Goal: Check status: Check status

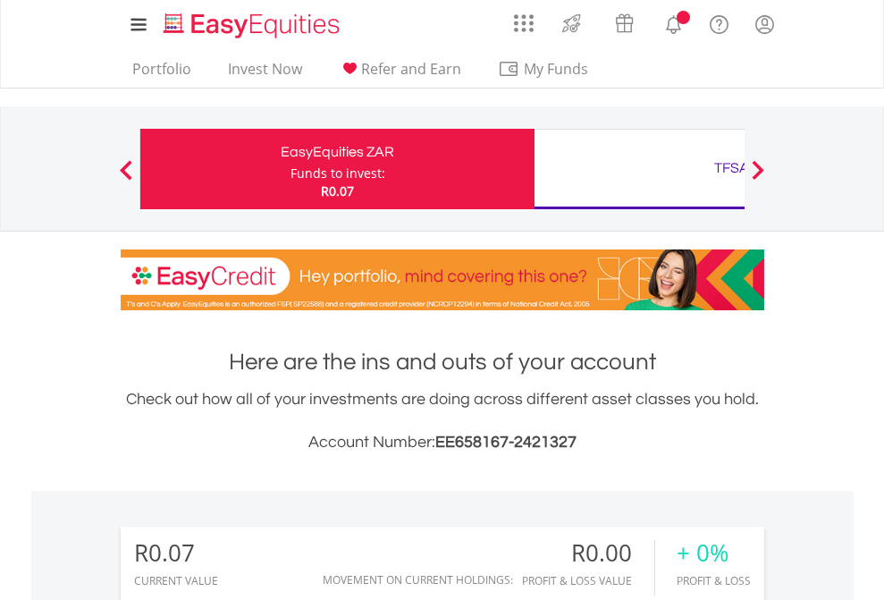
scroll to position [172, 281]
click at [291, 169] on div "Funds to invest:" at bounding box center [338, 174] width 95 height 18
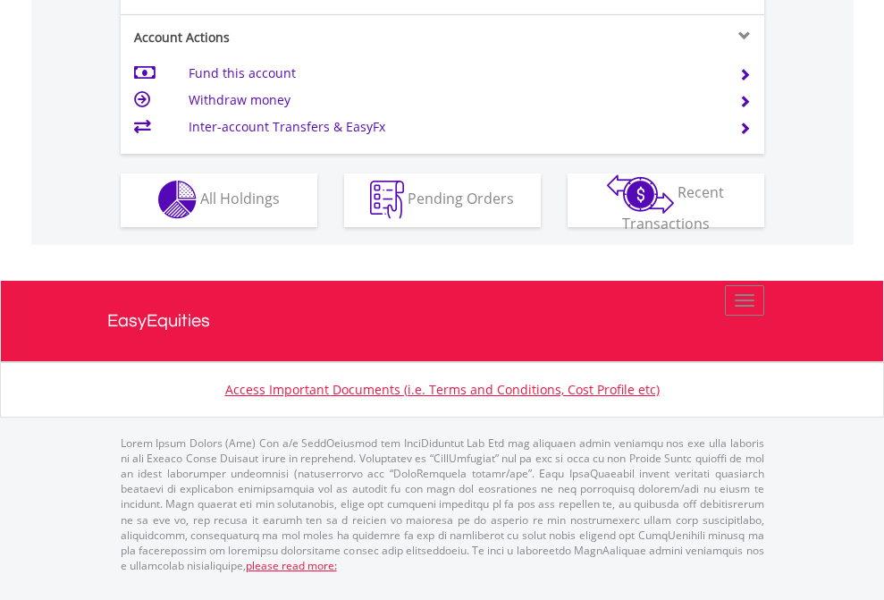
scroll to position [1672, 0]
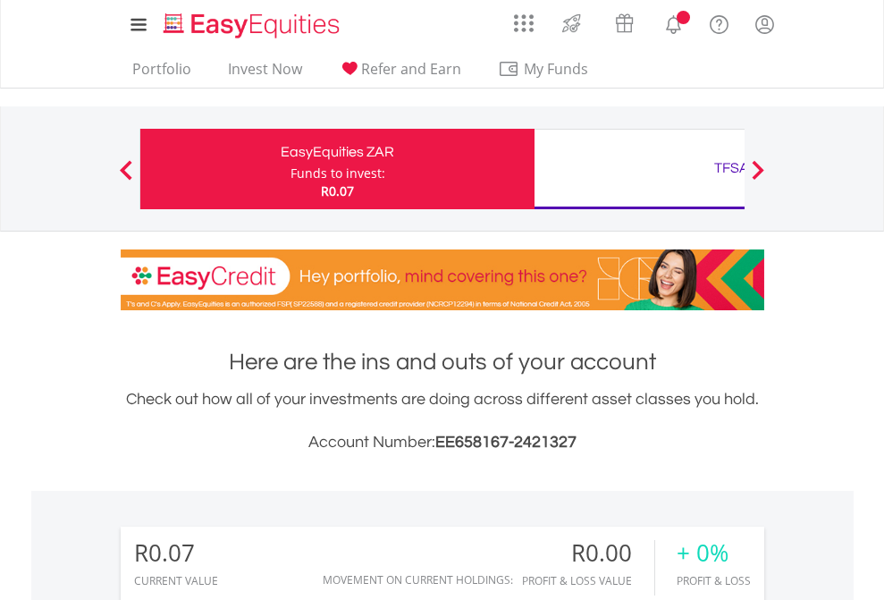
scroll to position [172, 281]
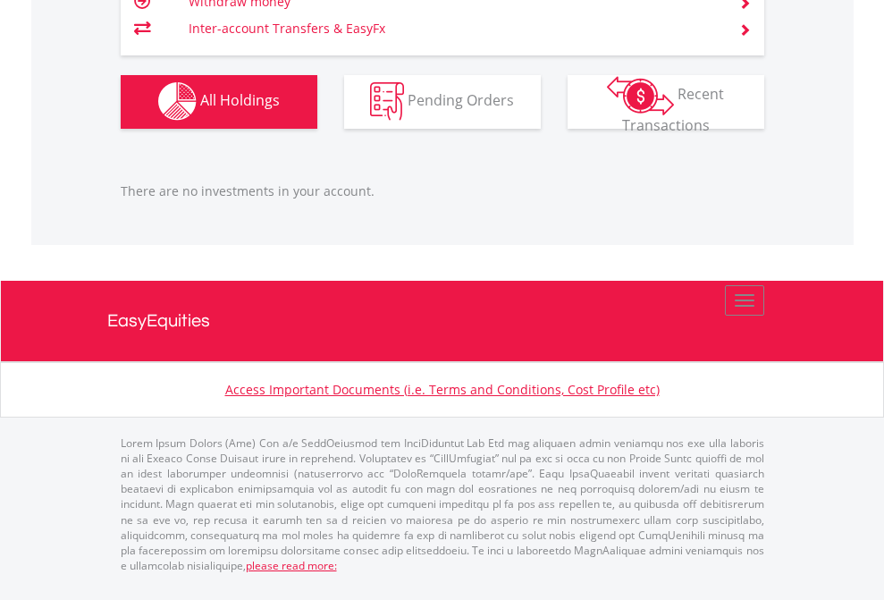
scroll to position [1771, 0]
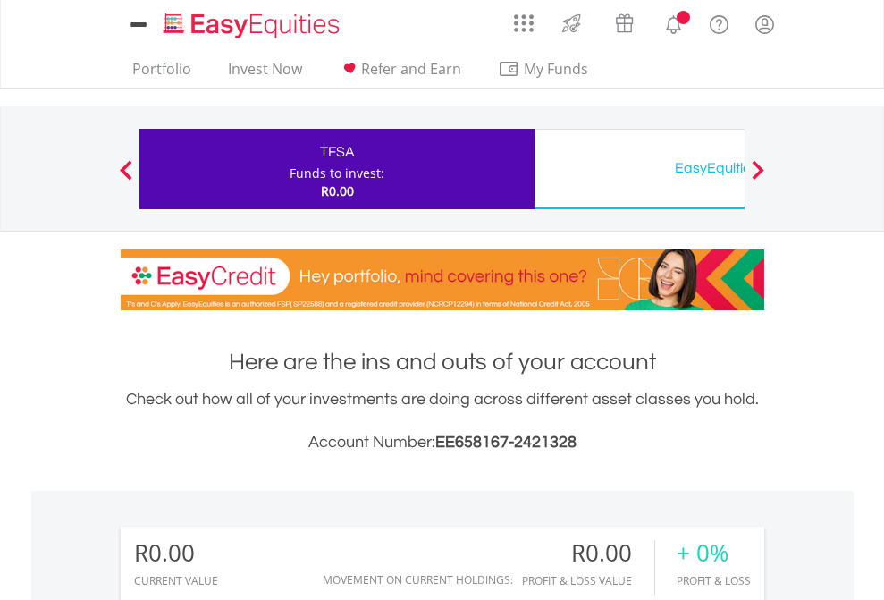
scroll to position [172, 281]
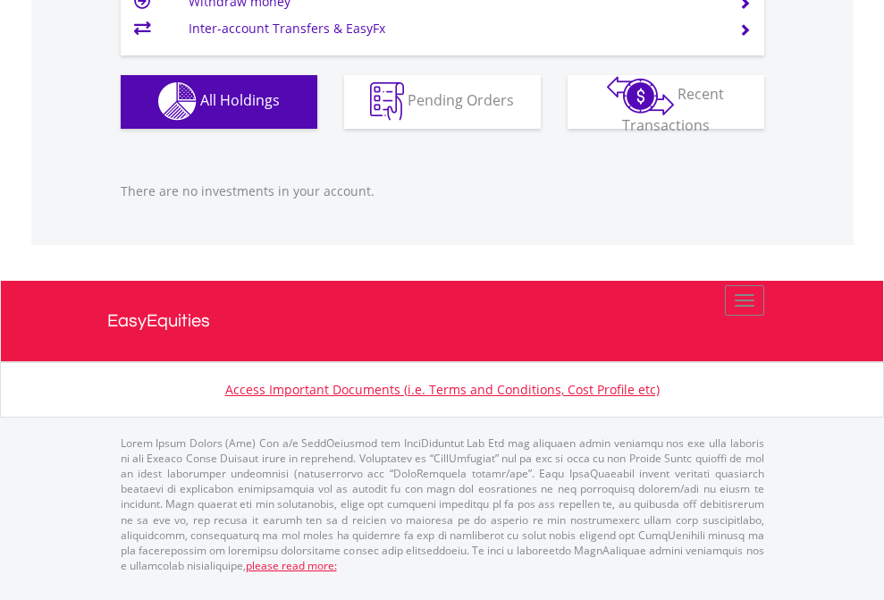
scroll to position [1771, 0]
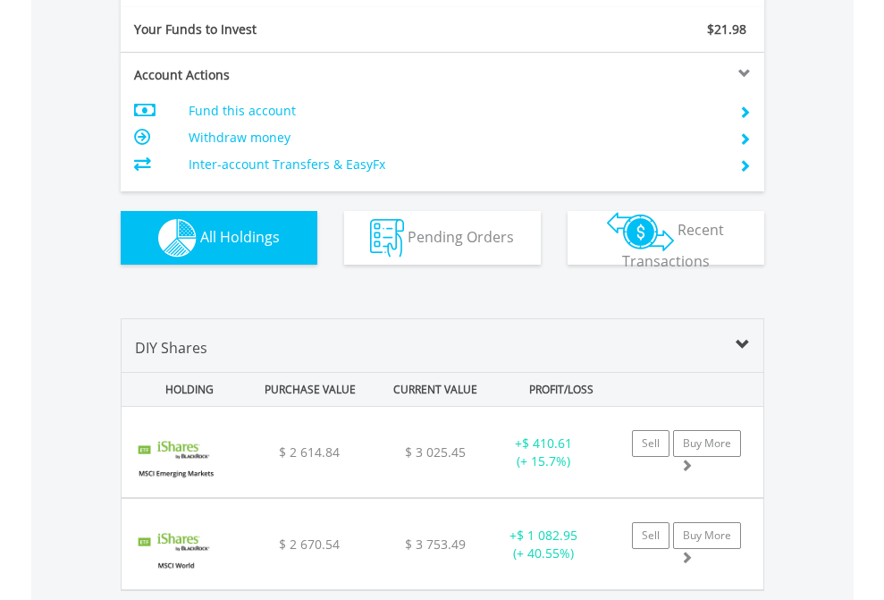
scroll to position [1989, 0]
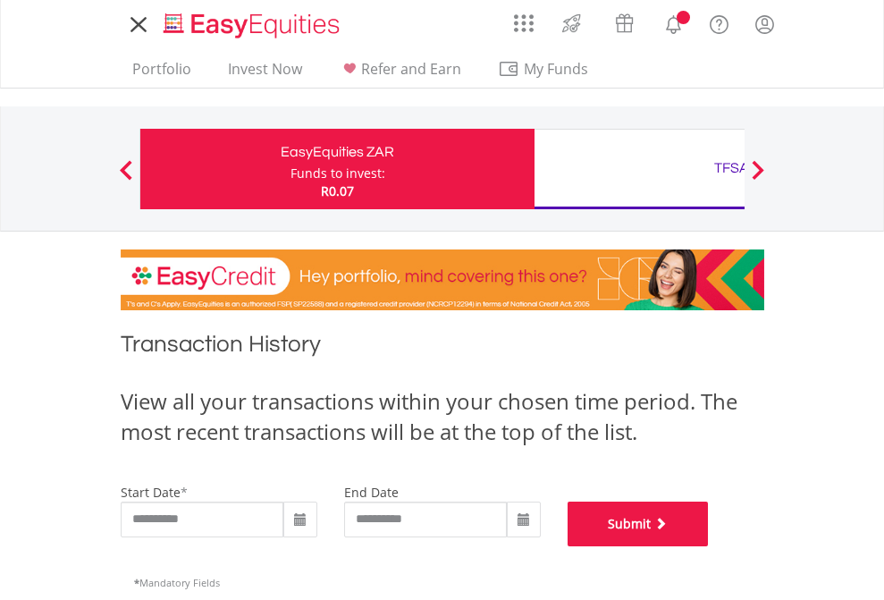
click at [709, 546] on button "Submit" at bounding box center [638, 524] width 141 height 45
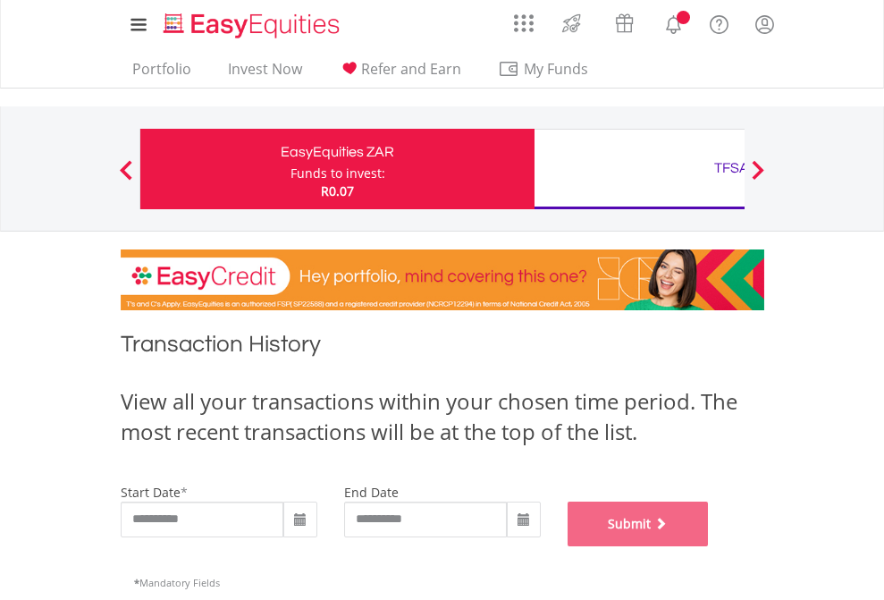
scroll to position [725, 0]
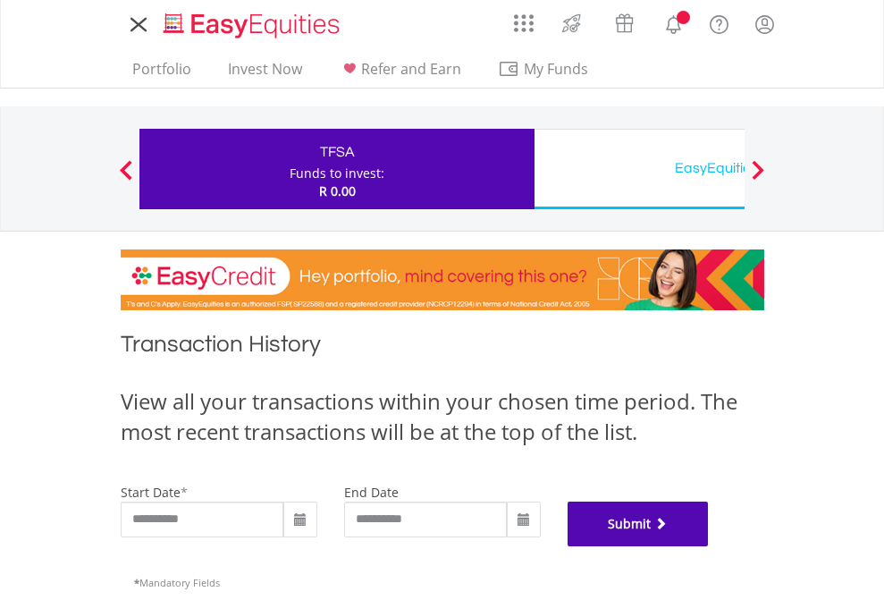
click at [709, 546] on button "Submit" at bounding box center [638, 524] width 141 height 45
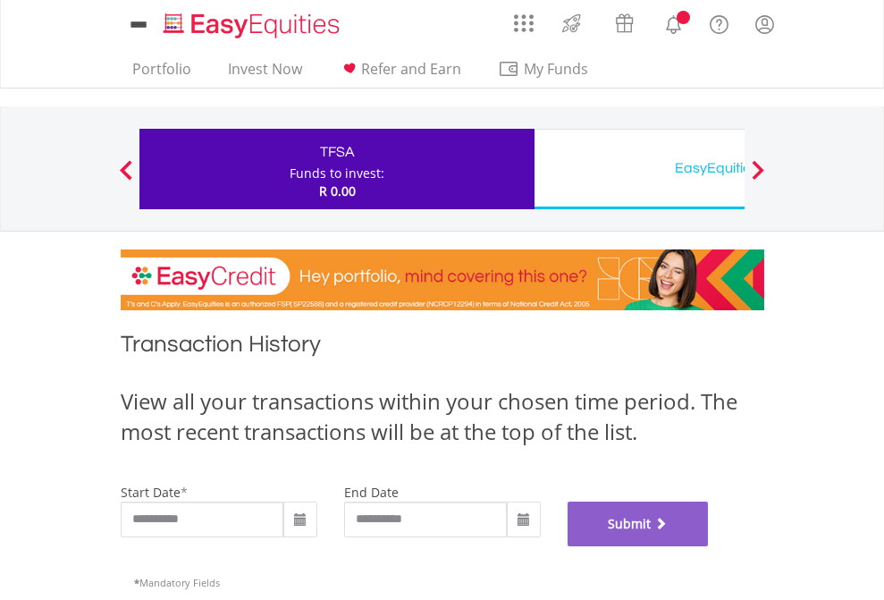
scroll to position [725, 0]
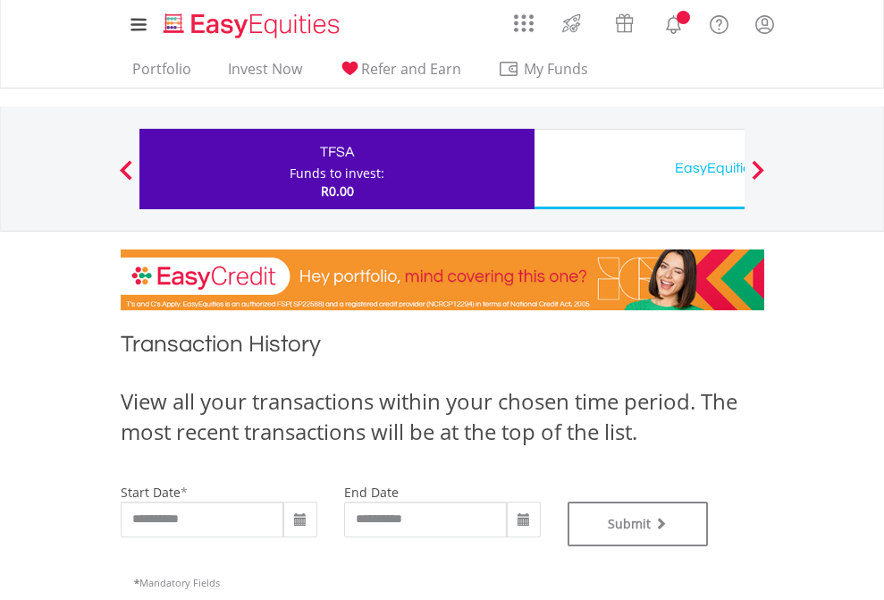
click at [639, 169] on div "EasyEquities USD" at bounding box center [731, 168] width 373 height 25
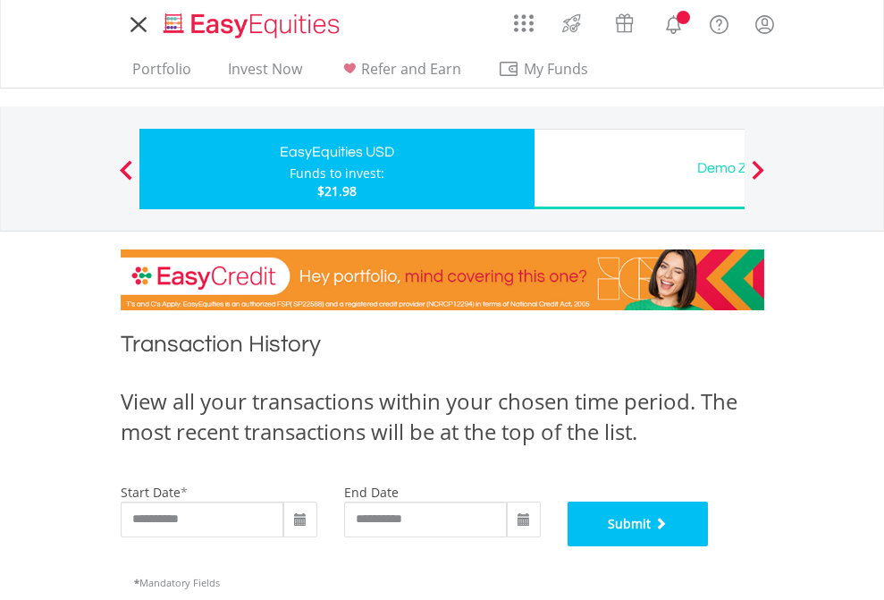
click at [709, 546] on button "Submit" at bounding box center [638, 524] width 141 height 45
